Goal: Transaction & Acquisition: Subscribe to service/newsletter

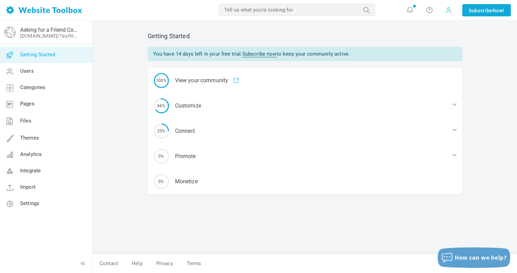
click at [449, 10] on span at bounding box center [448, 9] width 7 height 7
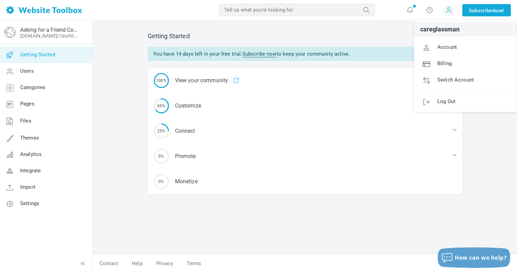
click at [391, 36] on h2 "Getting Started" at bounding box center [305, 36] width 314 height 8
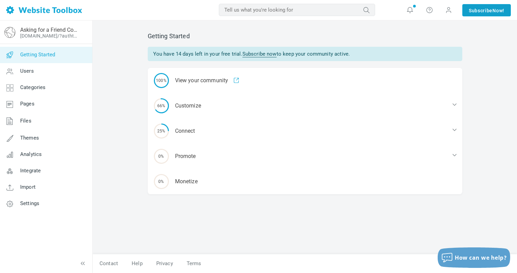
click at [476, 8] on link "Subscribe Now!" at bounding box center [486, 10] width 49 height 12
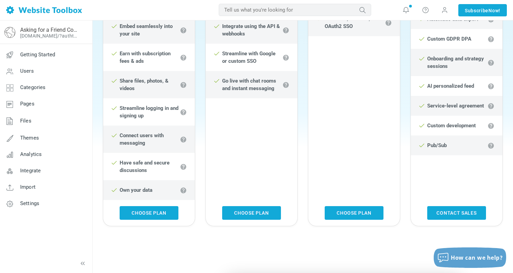
scroll to position [530, 0]
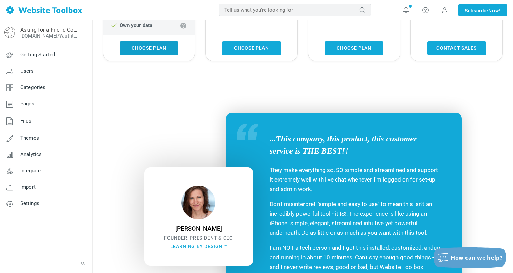
click at [148, 54] on link "Choose Plan" at bounding box center [149, 48] width 59 height 14
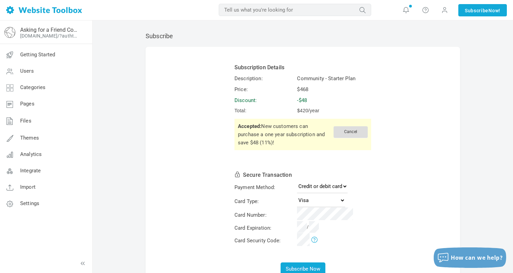
click at [351, 132] on span "Cancel" at bounding box center [350, 132] width 34 height 12
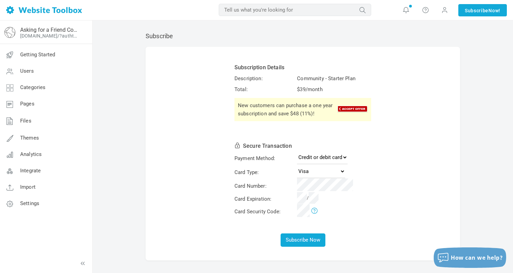
click at [164, 37] on h2 "Subscribe" at bounding box center [303, 36] width 314 height 8
click at [475, 8] on link "Subscribe Now!" at bounding box center [482, 10] width 49 height 12
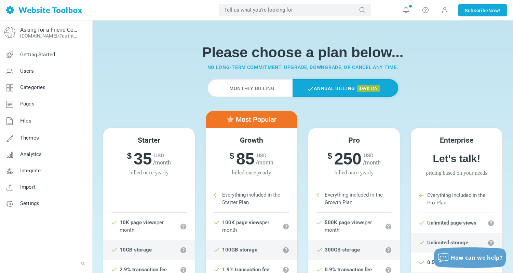
click at [259, 92] on label "Monthly Billing" at bounding box center [249, 88] width 85 height 18
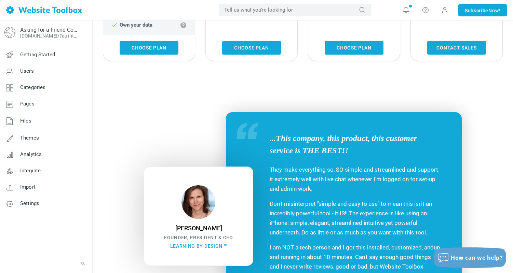
scroll to position [541, 0]
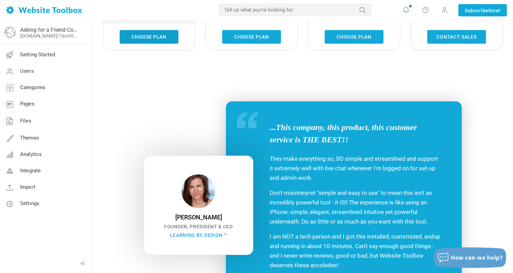
click at [151, 44] on link "Choose Plan" at bounding box center [149, 37] width 59 height 14
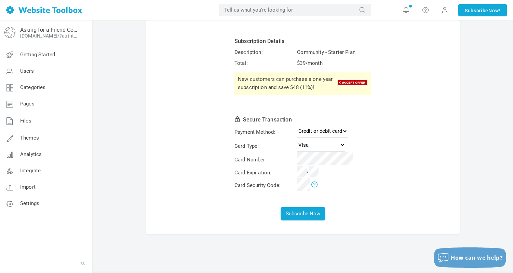
scroll to position [42, 0]
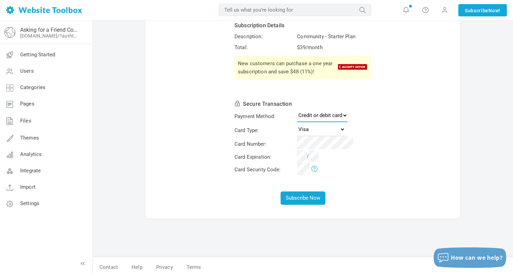
click at [318, 113] on select "Credit or debit card PayPal" at bounding box center [322, 116] width 51 height 14
click at [297, 109] on select "Credit or debit card PayPal" at bounding box center [322, 116] width 51 height 14
click at [313, 129] on select "Visa MasterCard American Express Discover" at bounding box center [321, 130] width 48 height 14
select select "Amex"
click at [297, 123] on select "Visa MasterCard American Express Discover" at bounding box center [321, 130] width 48 height 14
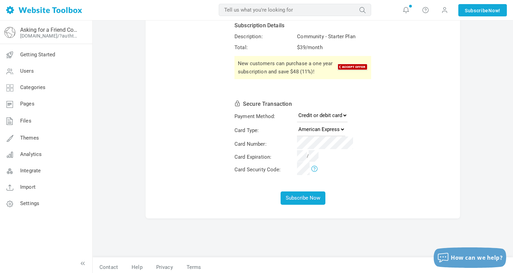
click at [362, 164] on td at bounding box center [334, 170] width 76 height 13
click at [336, 180] on form "Subscription Details Description: Community - Starter Plan Total: $ 39 /month N…" at bounding box center [303, 112] width 314 height 214
click at [309, 201] on button "Subscribe Now" at bounding box center [303, 198] width 45 height 13
